Goal: Find specific page/section: Find specific page/section

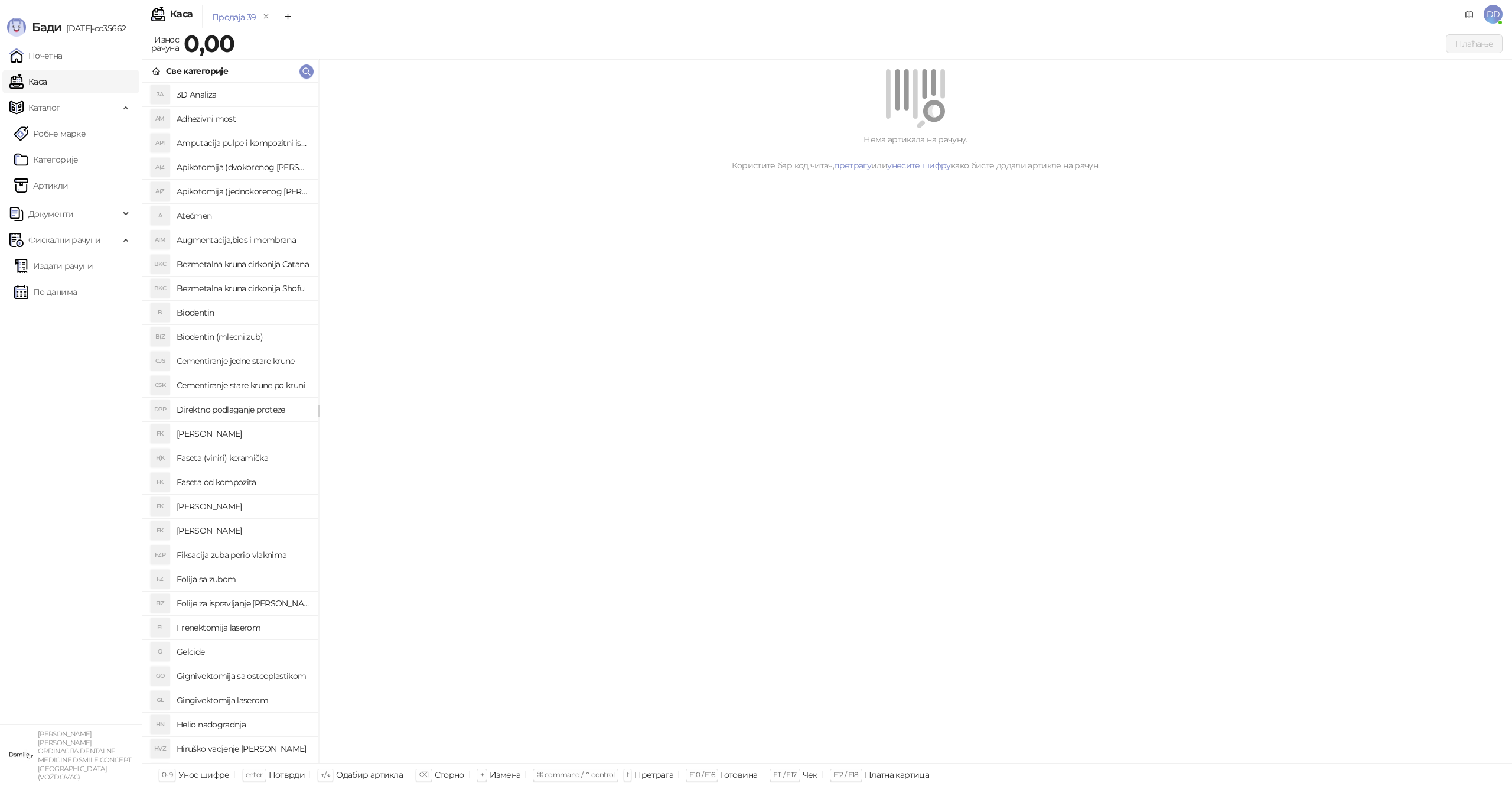
click at [1280, 5] on div "Продаја 39" at bounding box center [817, 18] width 1230 height 27
click at [219, 94] on h4 "3D Analiza" at bounding box center [242, 94] width 132 height 19
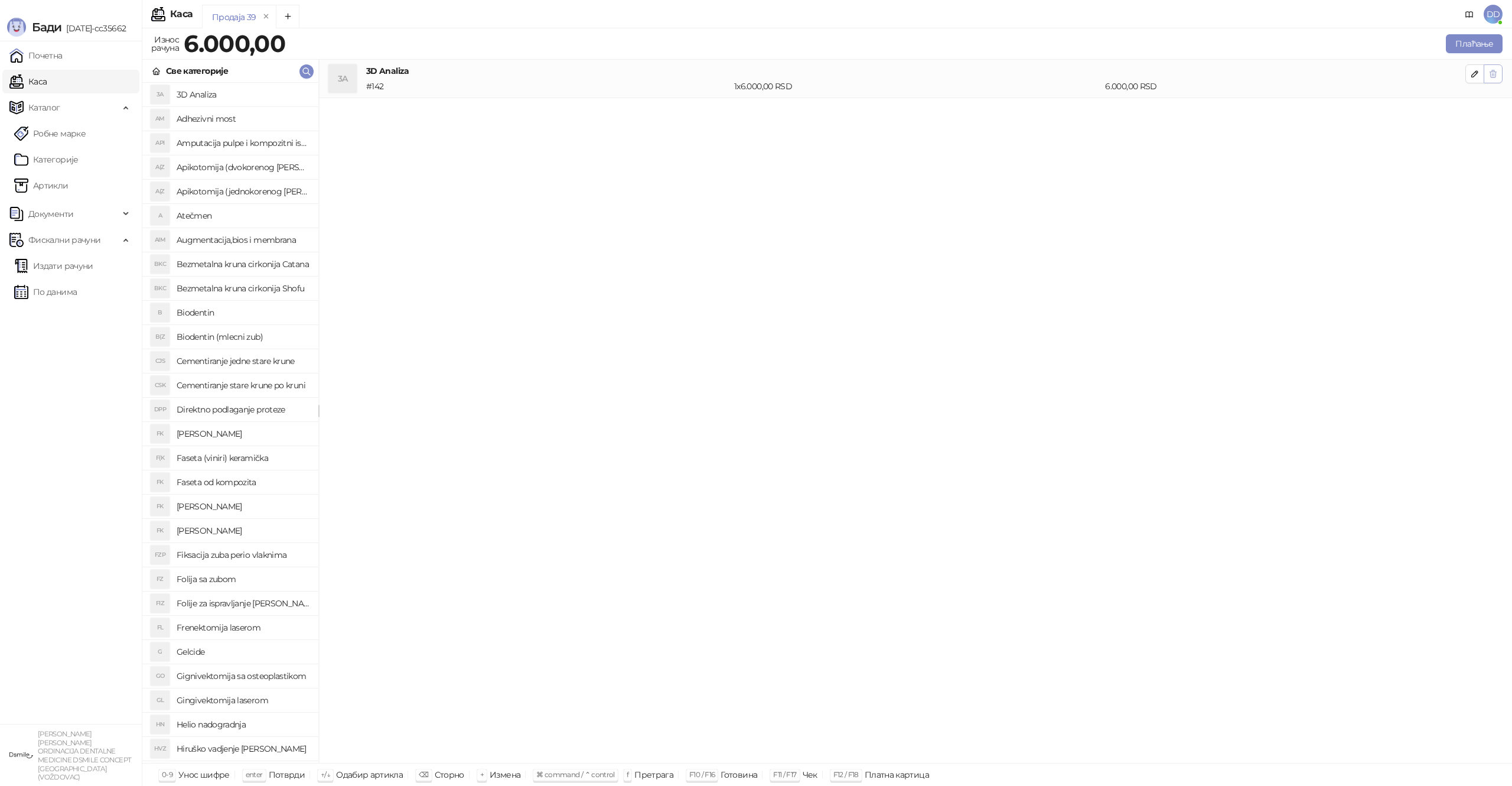
click at [1499, 74] on button "button" at bounding box center [1493, 74] width 19 height 19
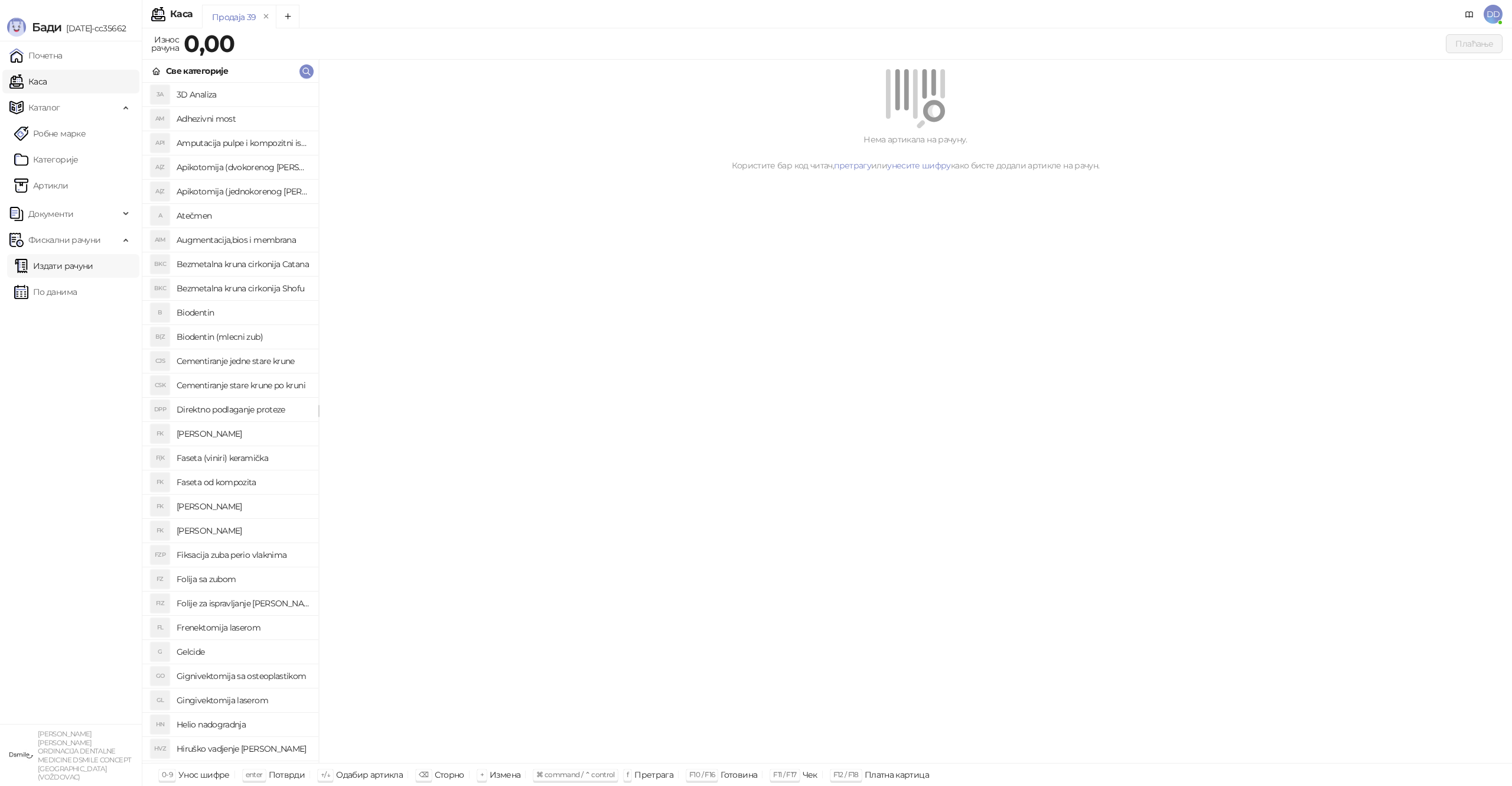
click at [71, 268] on link "Издати рачуни" at bounding box center [54, 266] width 79 height 24
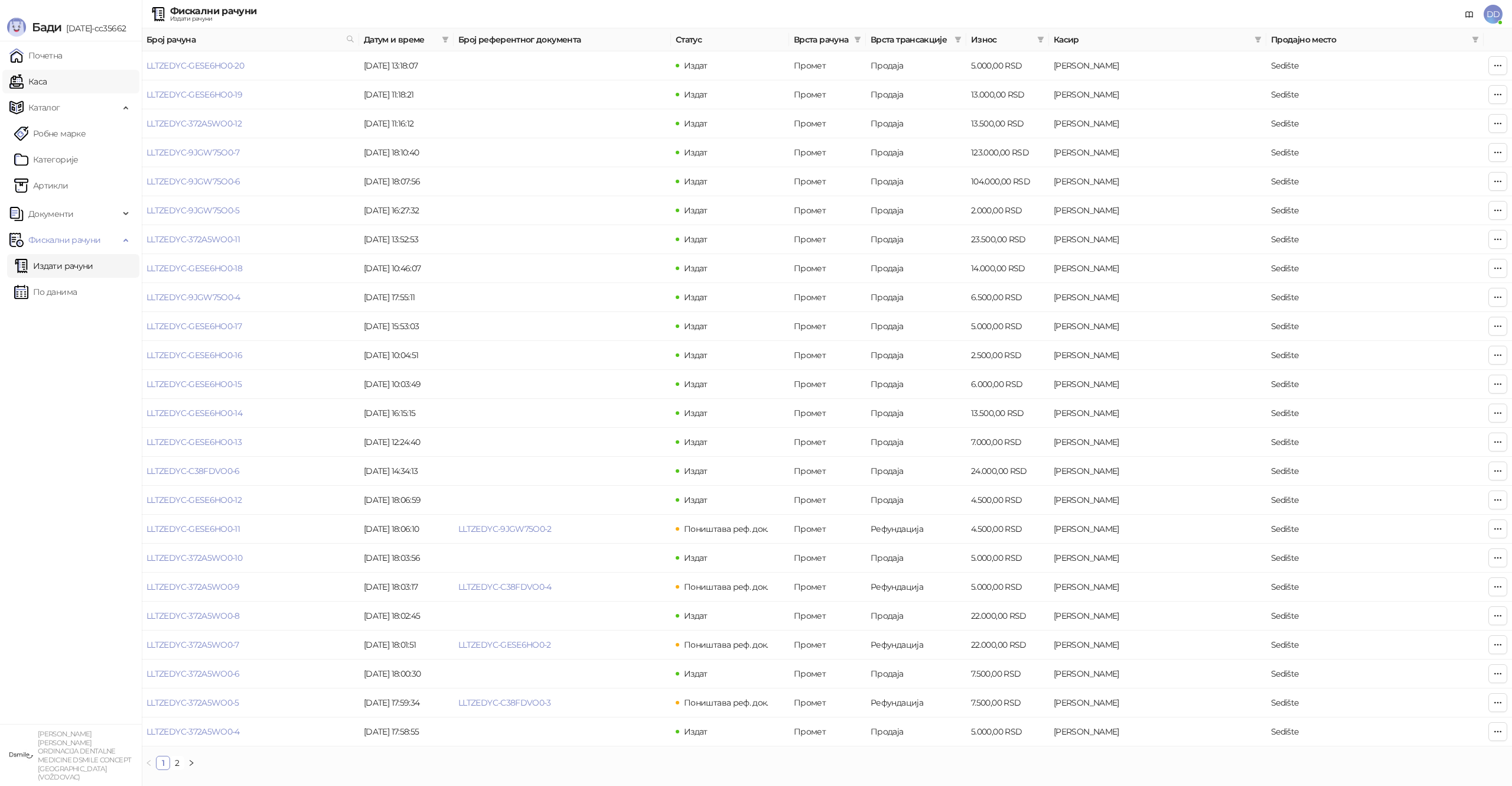
click at [37, 83] on link "Каса" at bounding box center [28, 81] width 37 height 24
